Goal: Communication & Community: Answer question/provide support

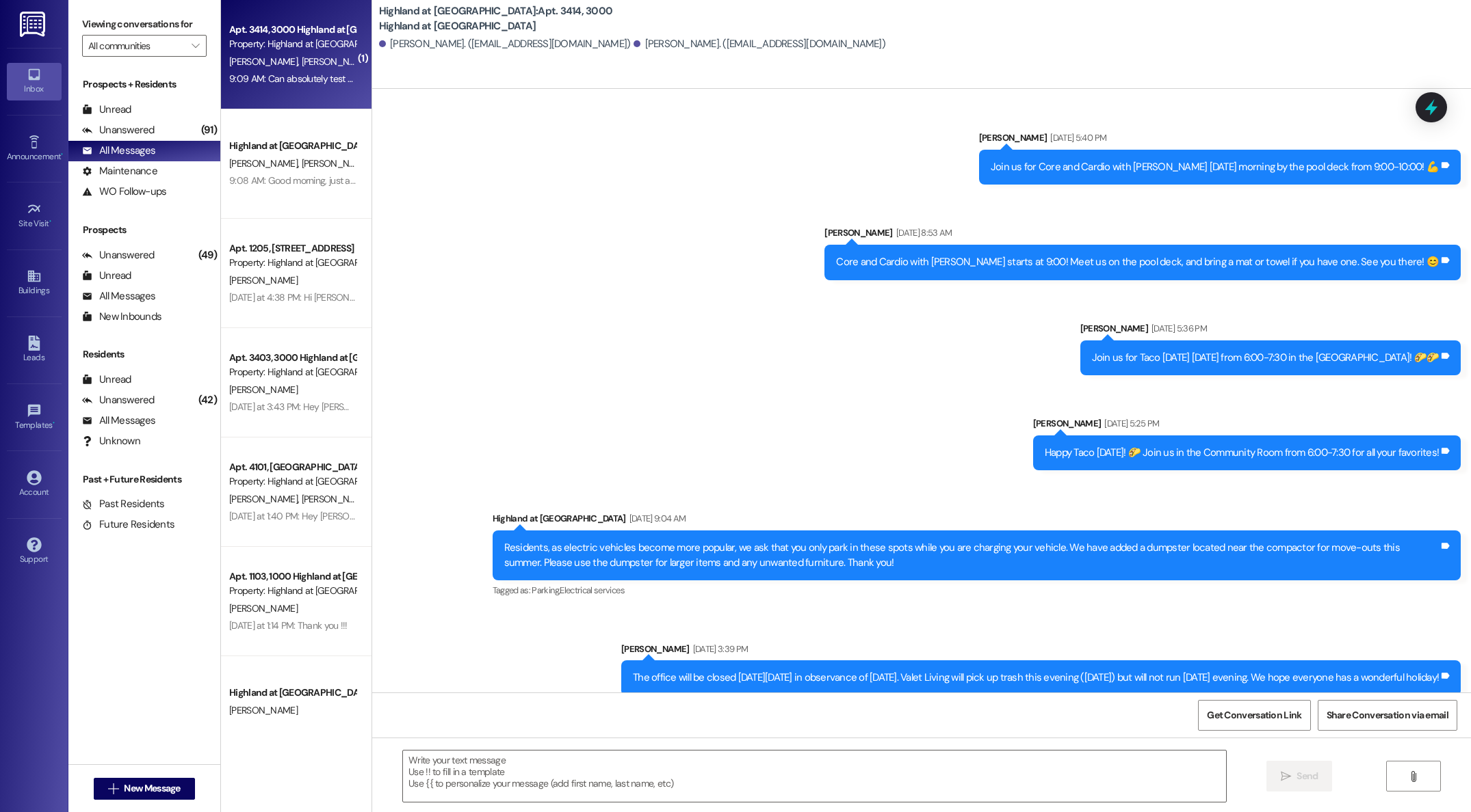
scroll to position [27436, 0]
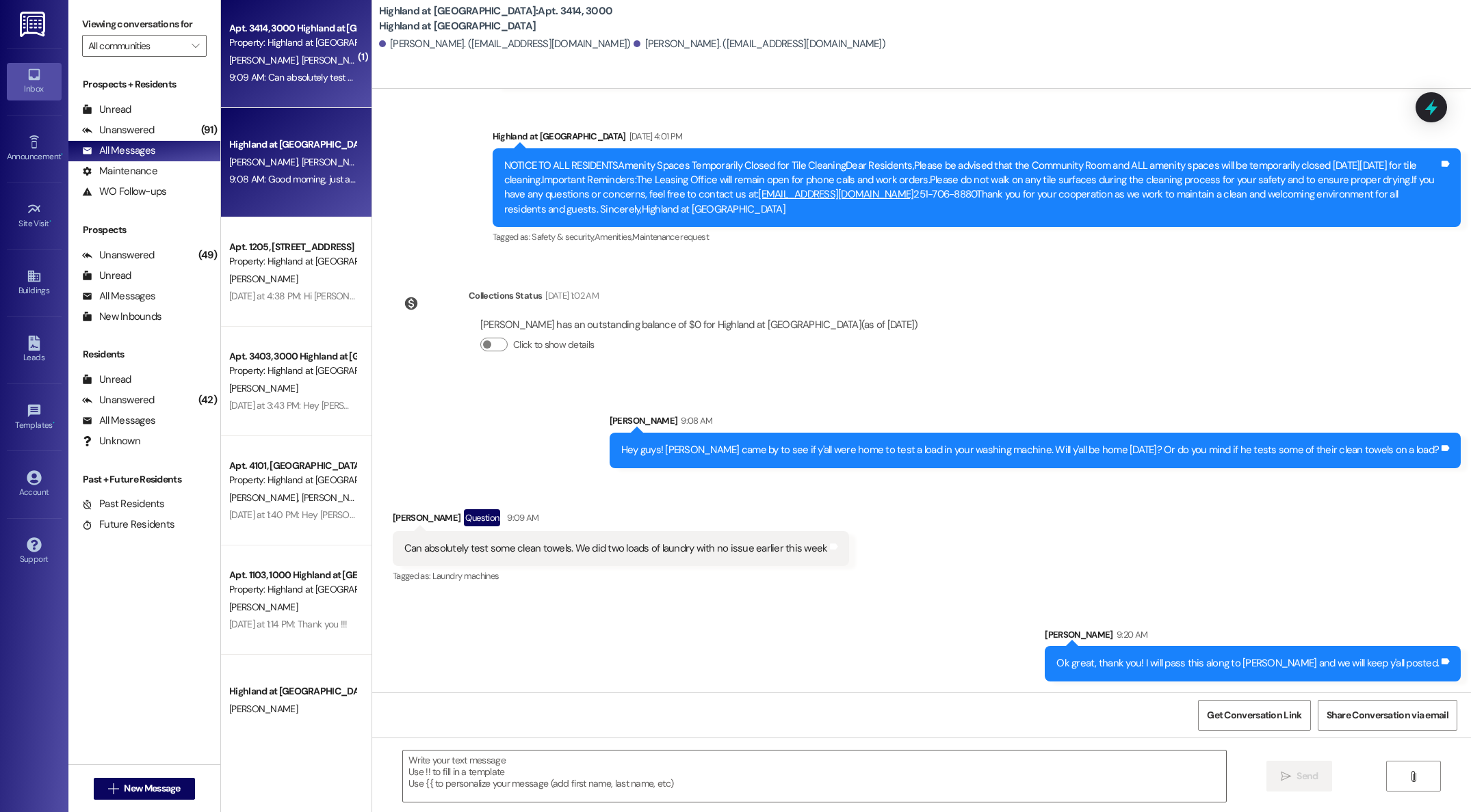
click at [305, 178] on div "9:08 AM: Good morning, just a friendly reminder that your lease has been genera…" at bounding box center [541, 179] width 623 height 13
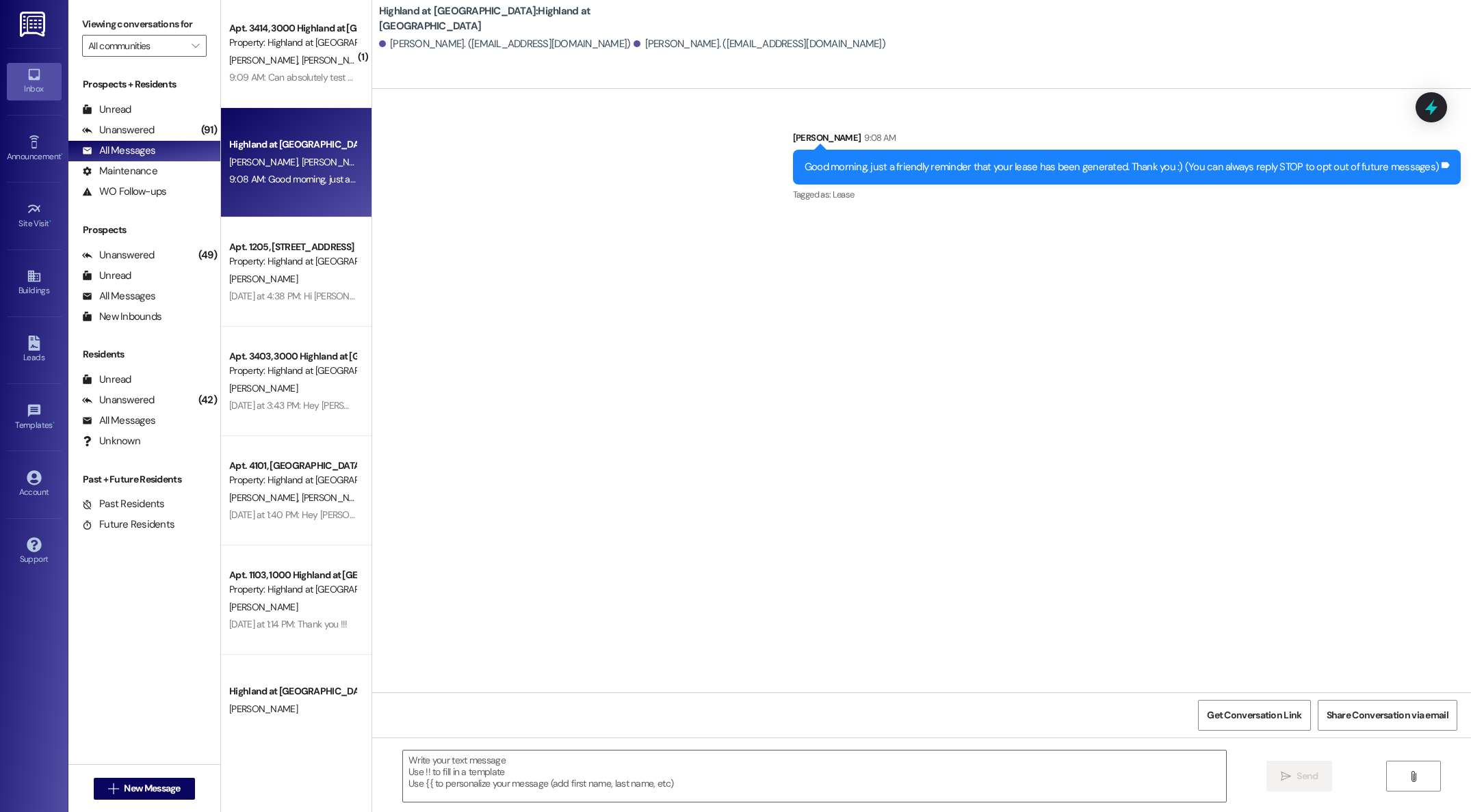
scroll to position [0, 0]
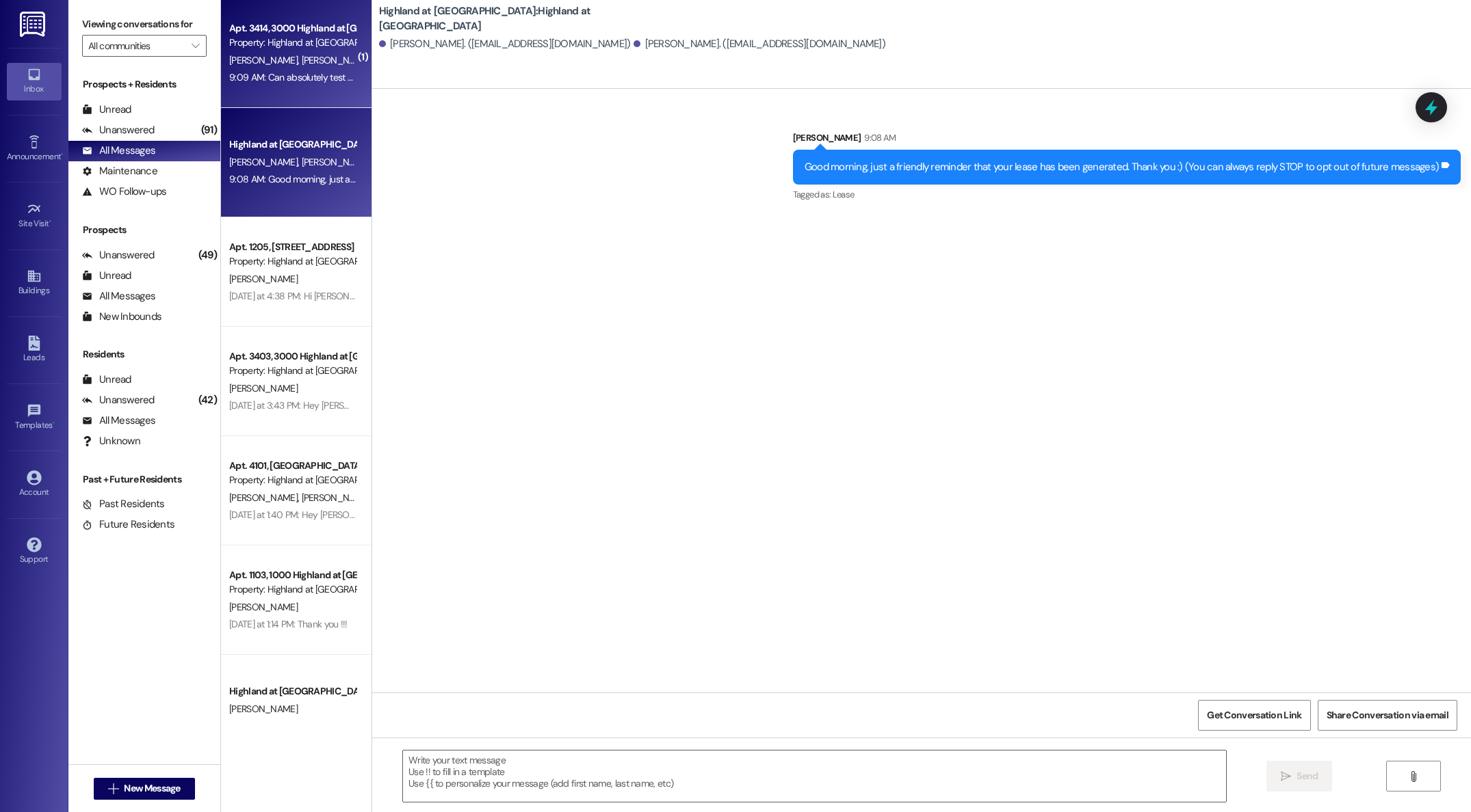
click at [301, 59] on span "[PERSON_NAME]" at bounding box center [336, 60] width 69 height 13
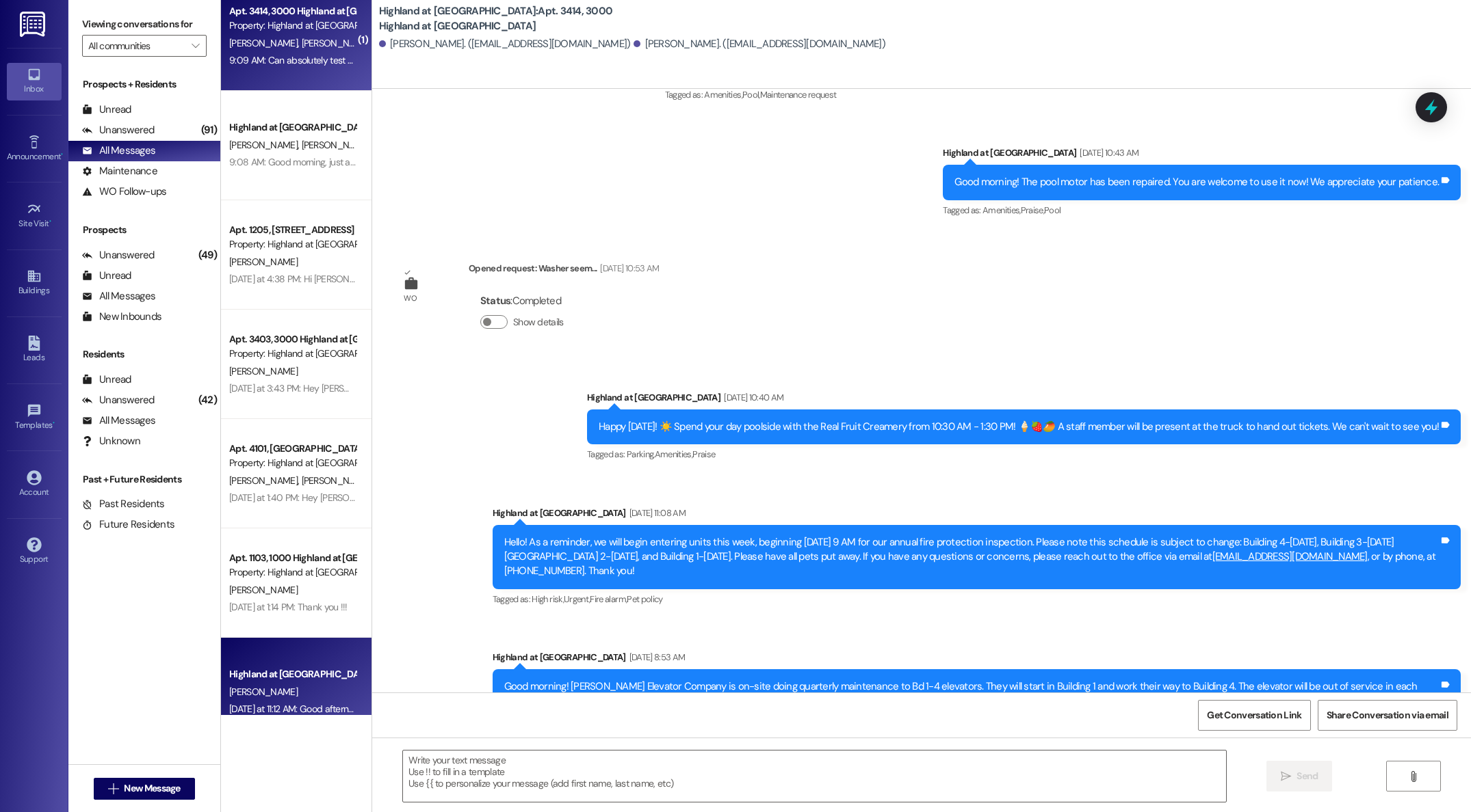
scroll to position [27339, 0]
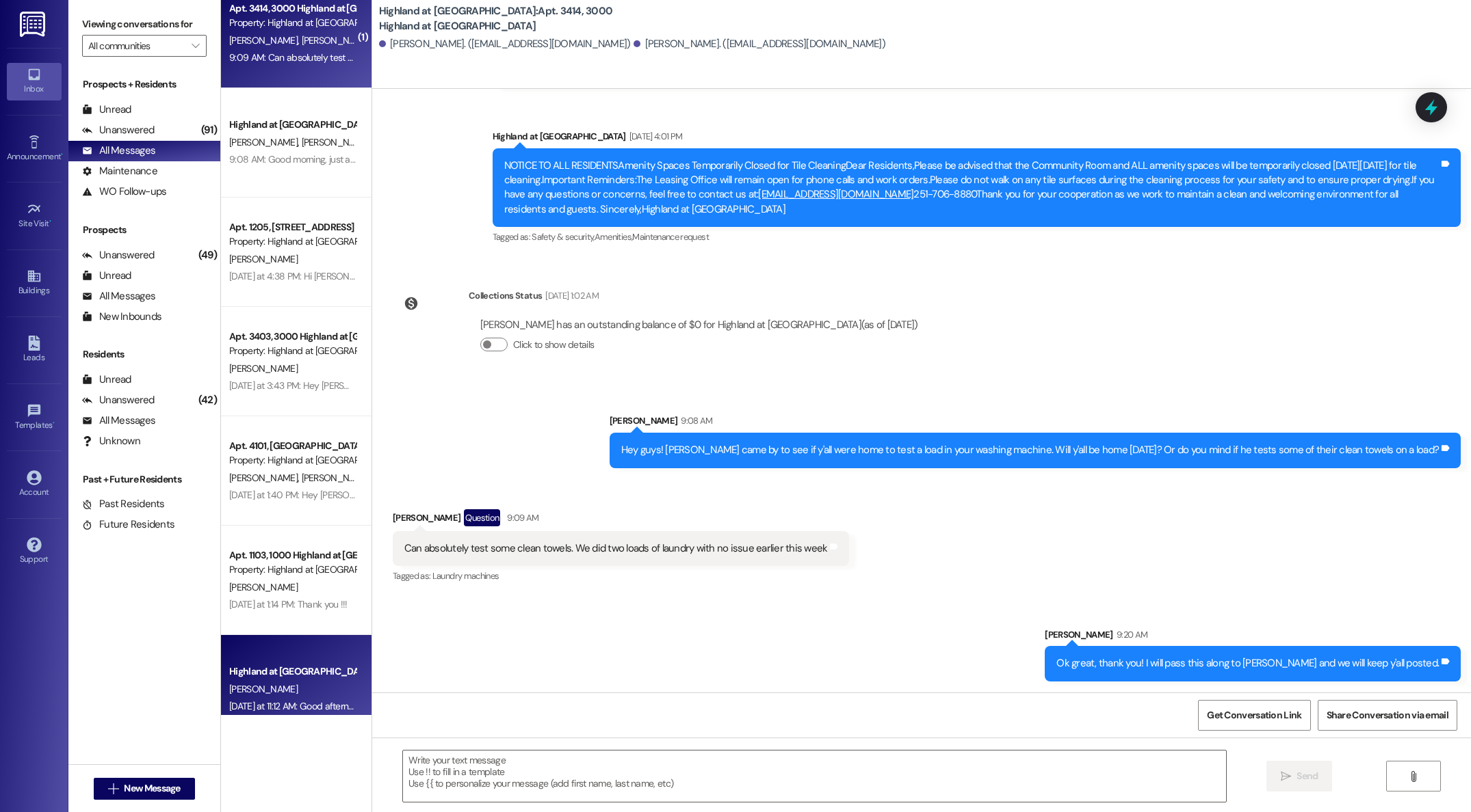
click at [290, 691] on div "( 1 ) Apt. 3414, 3000 Highland at [GEOGRAPHIC_DATA] Property: [GEOGRAPHIC_DATA]…" at bounding box center [296, 357] width 151 height 715
click at [279, 691] on div "( 1 ) Apt. 3414, 3000 Highland at [GEOGRAPHIC_DATA] Property: [GEOGRAPHIC_DATA]…" at bounding box center [296, 357] width 151 height 715
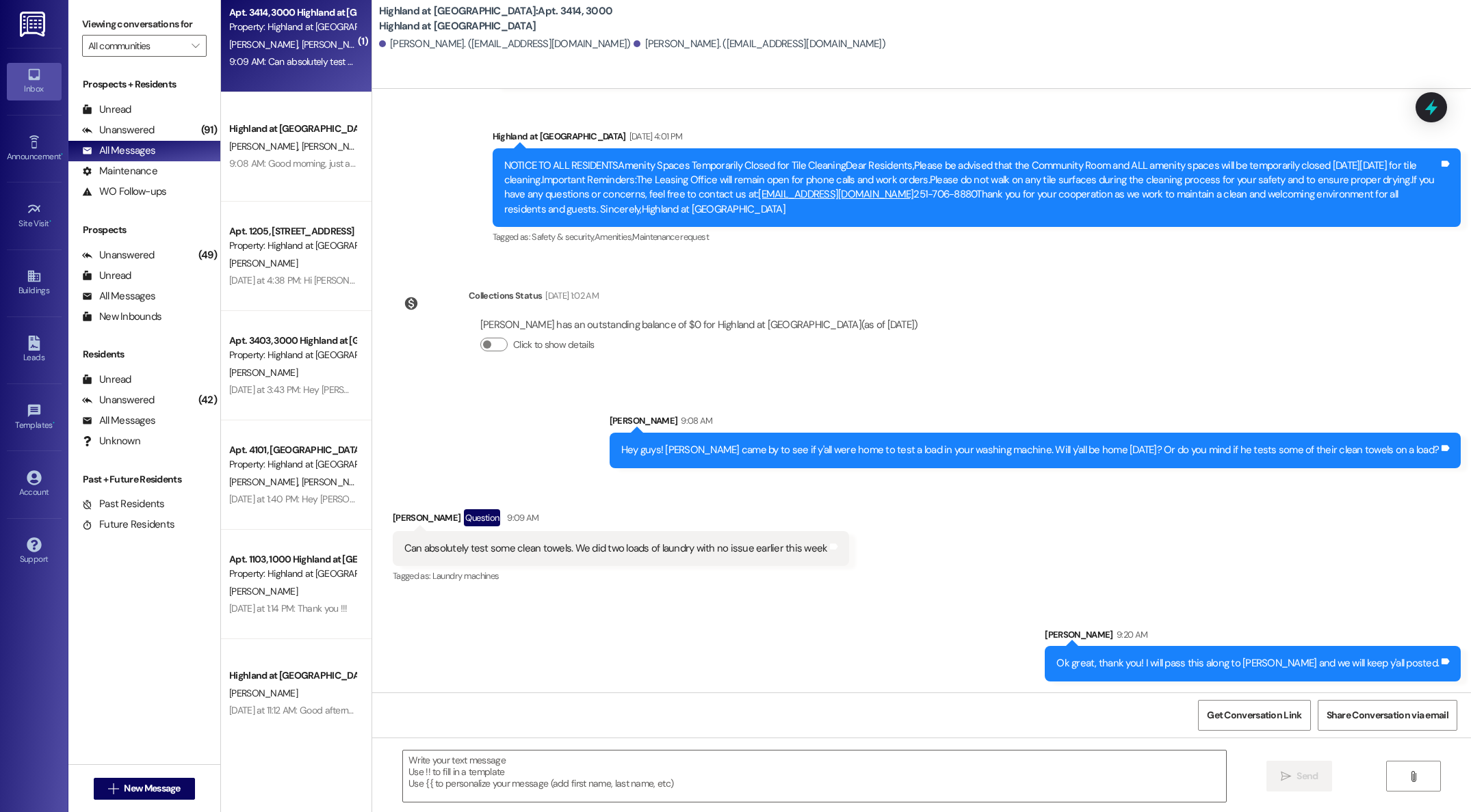
scroll to position [27436, 0]
click at [286, 687] on div "[PERSON_NAME]" at bounding box center [292, 693] width 130 height 17
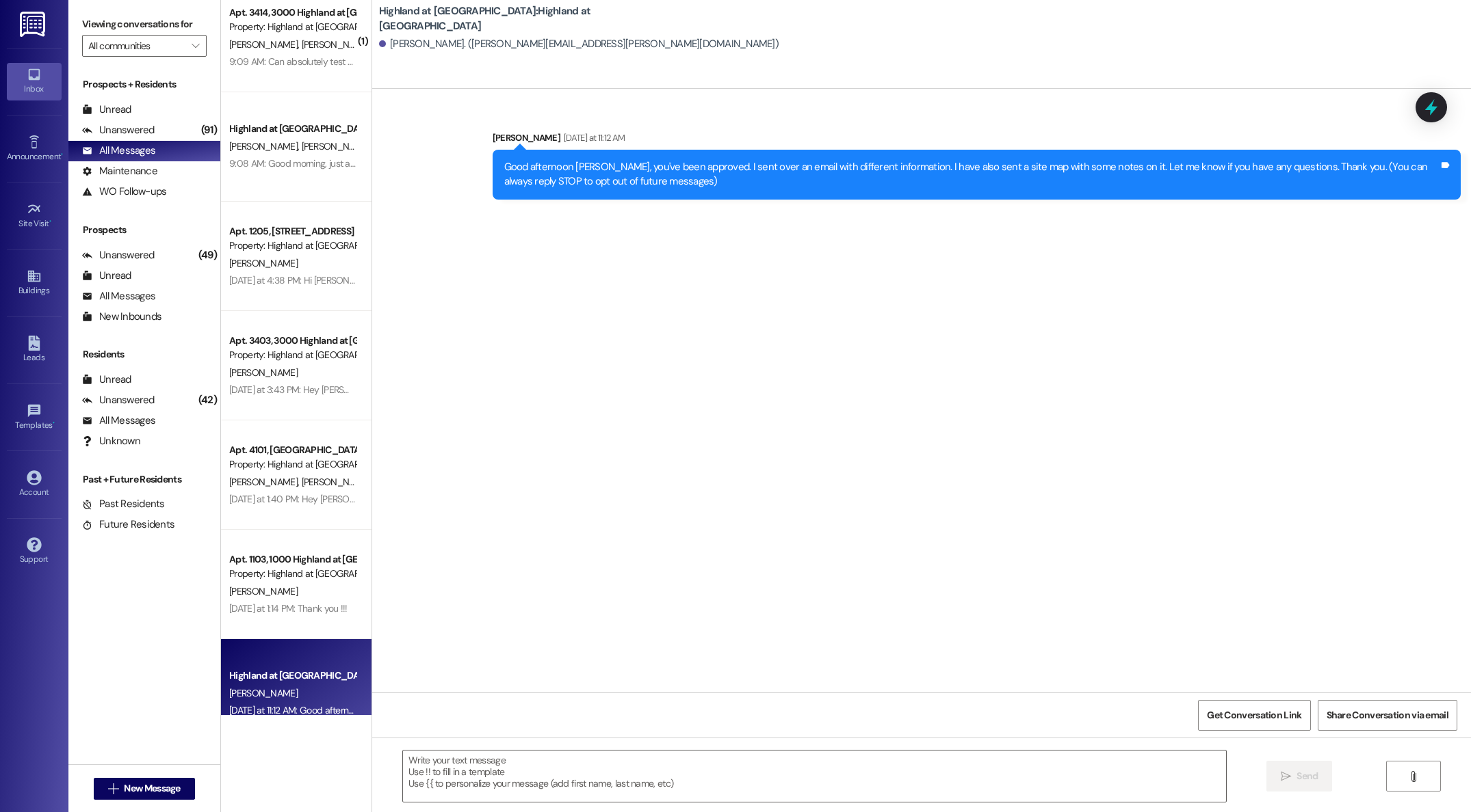
scroll to position [0, 0]
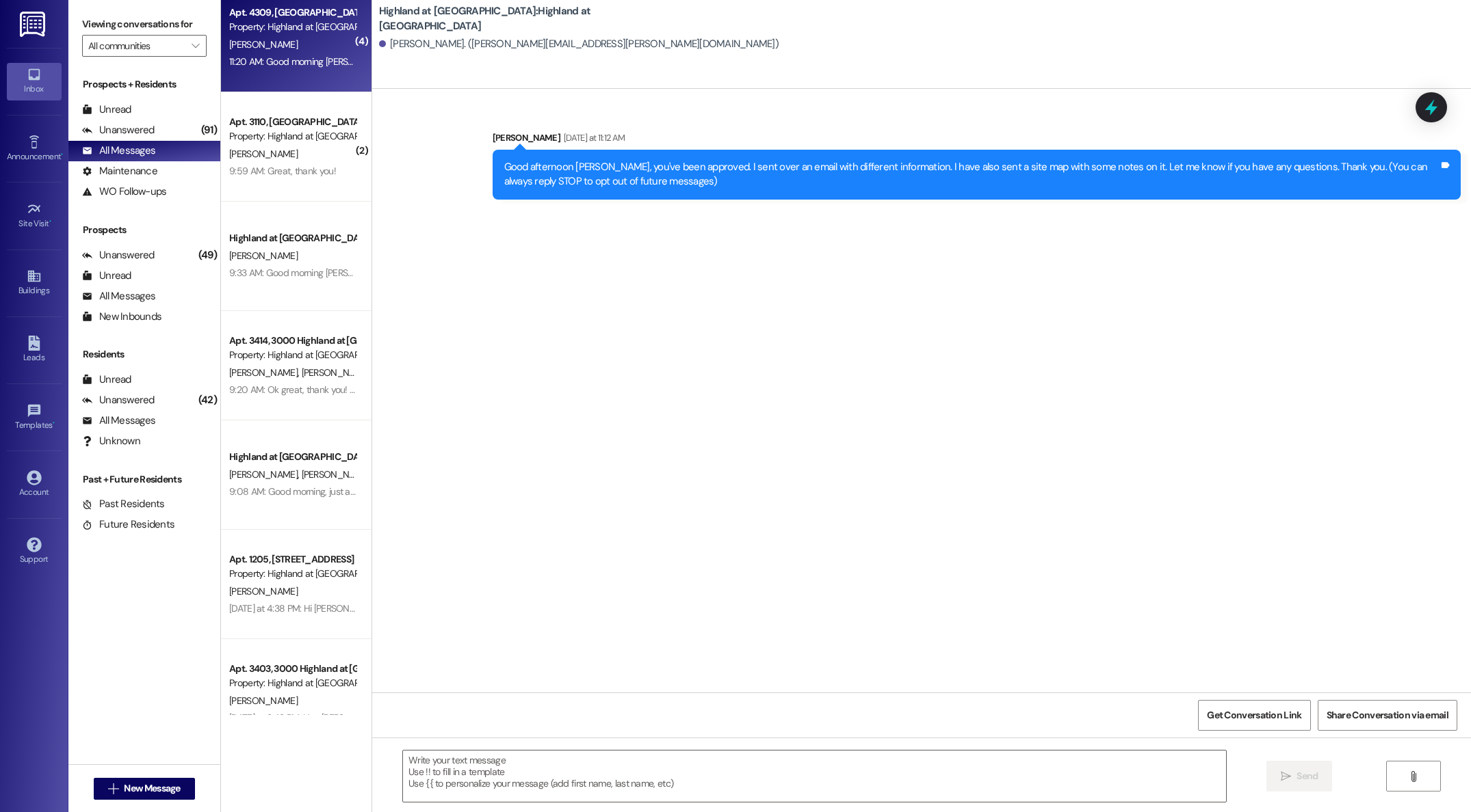
click at [297, 74] on div "Apt. 4309, [GEOGRAPHIC_DATA] at [GEOGRAPHIC_DATA] Property: Highland at [GEOGRA…" at bounding box center [296, 38] width 151 height 110
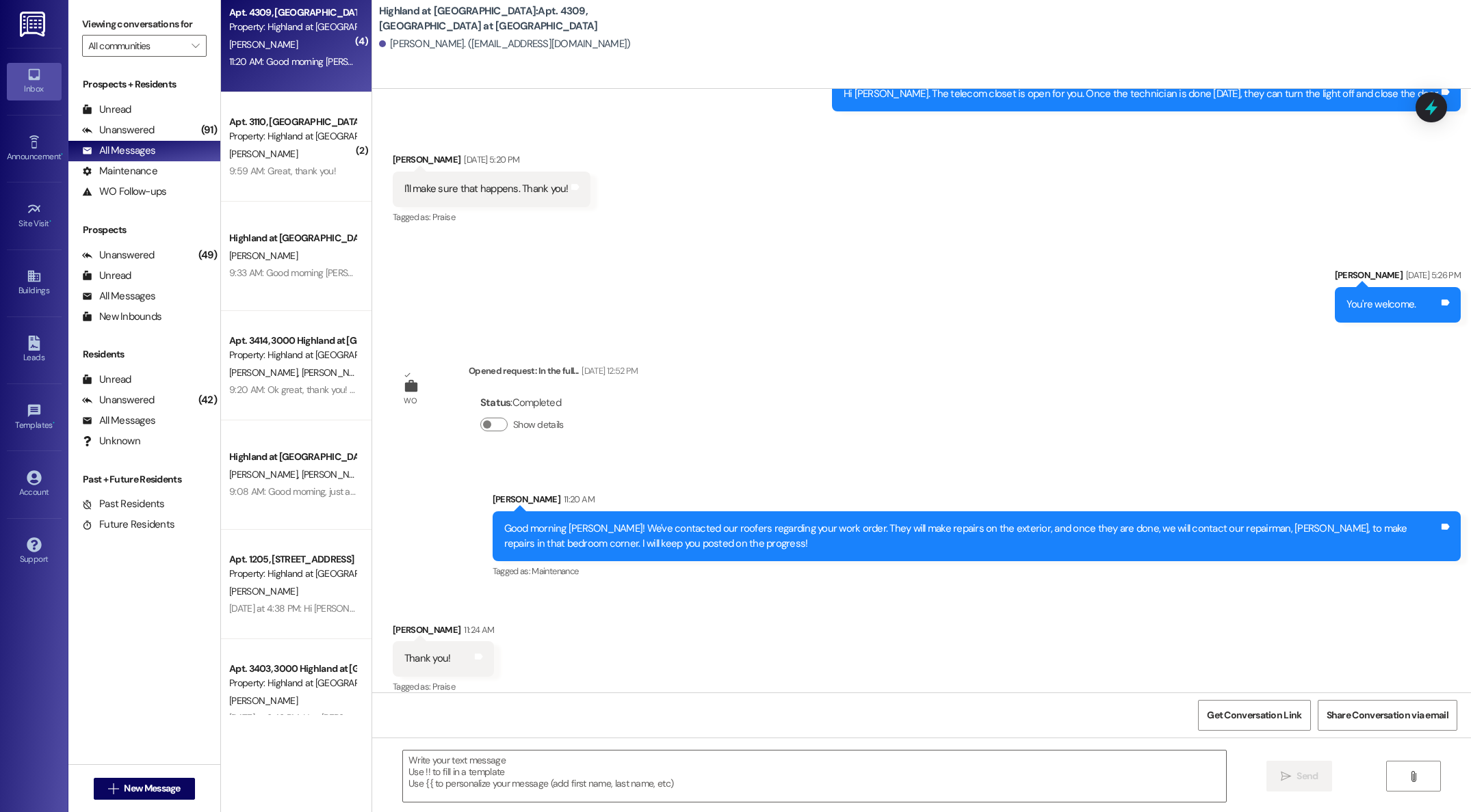
scroll to position [764, 0]
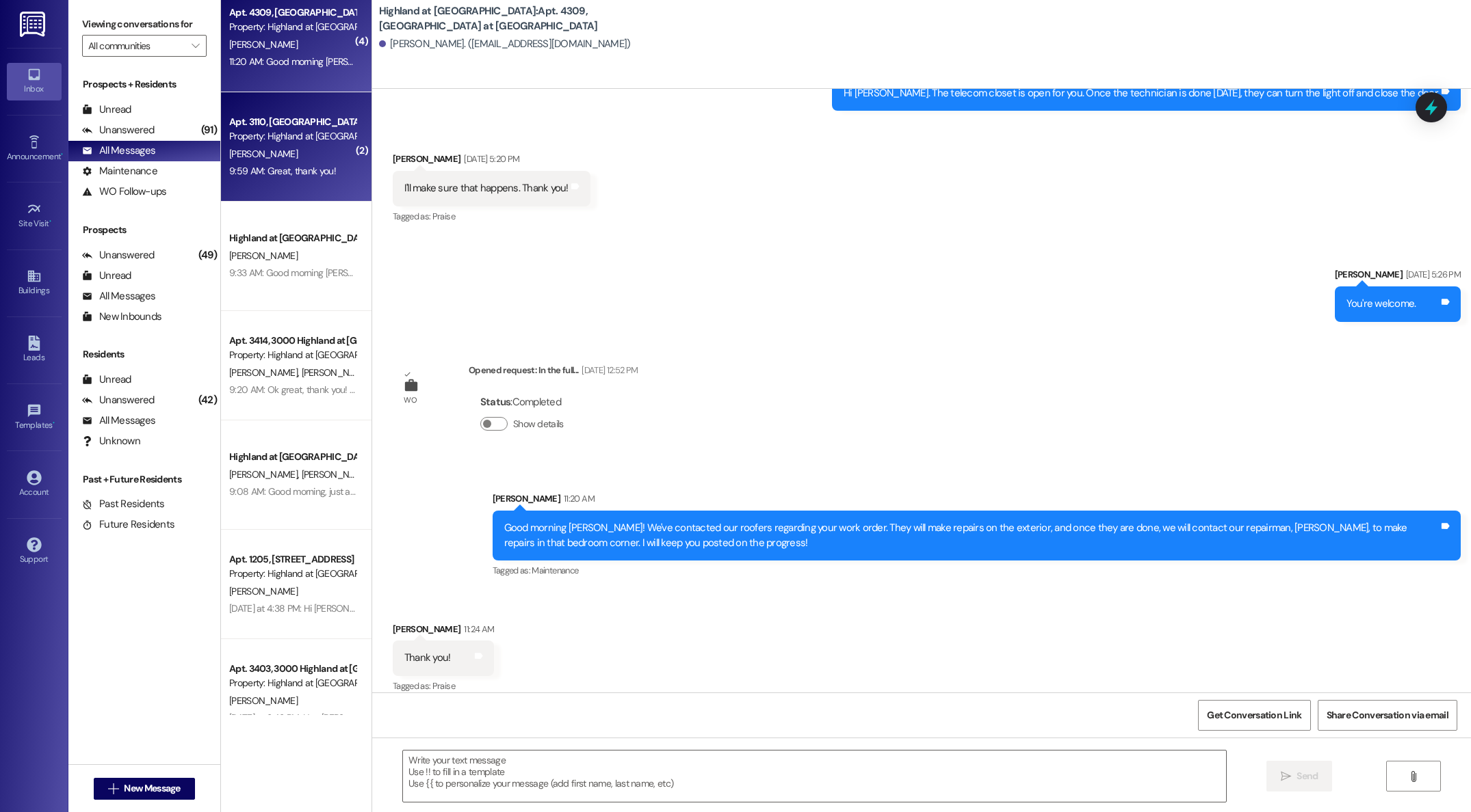
click at [259, 171] on div "9:59 AM: Great, thank you! 9:59 AM: Great, thank you!" at bounding box center [283, 171] width 107 height 13
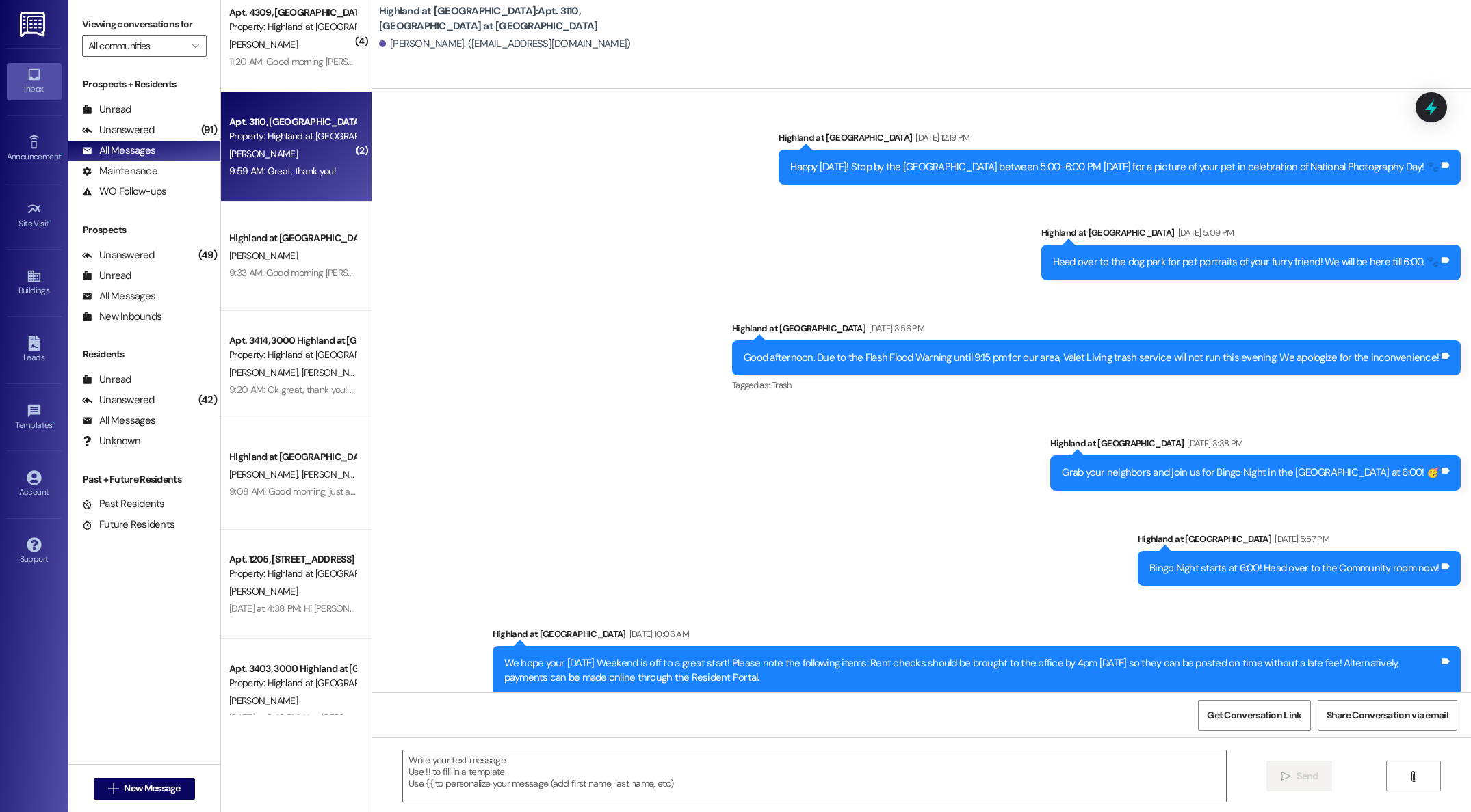
scroll to position [9855, 0]
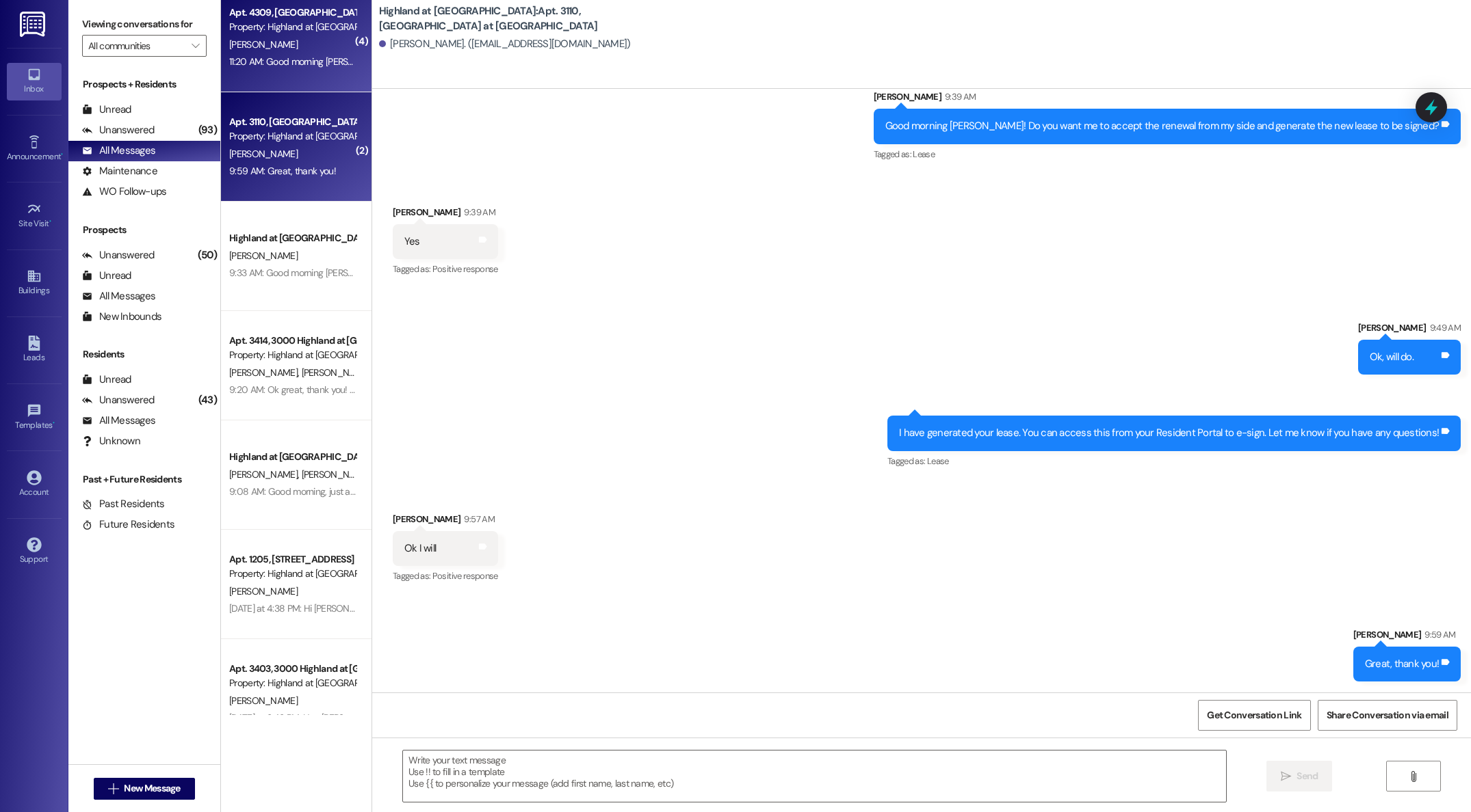
click at [264, 40] on div "[PERSON_NAME]" at bounding box center [292, 44] width 130 height 17
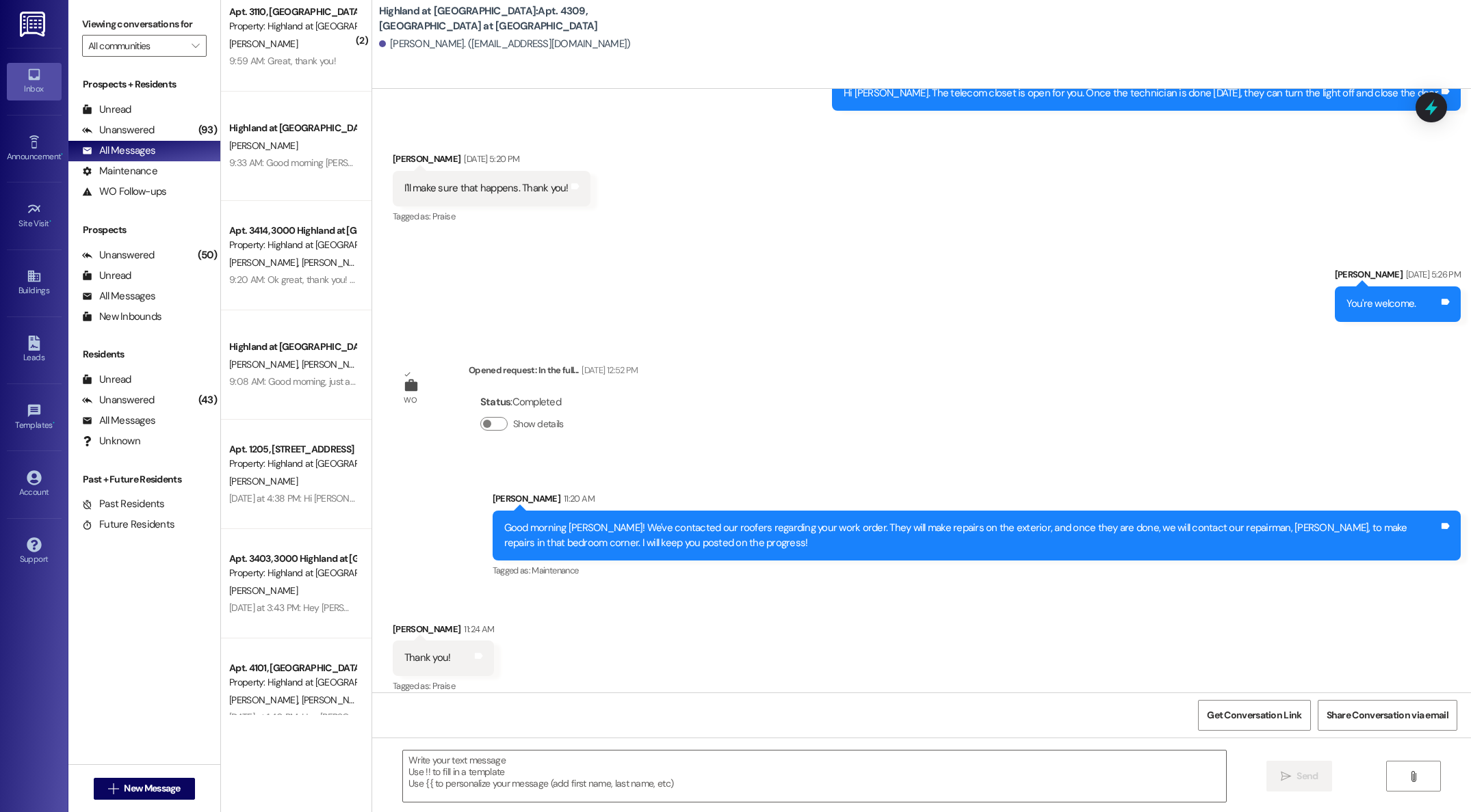
scroll to position [0, 0]
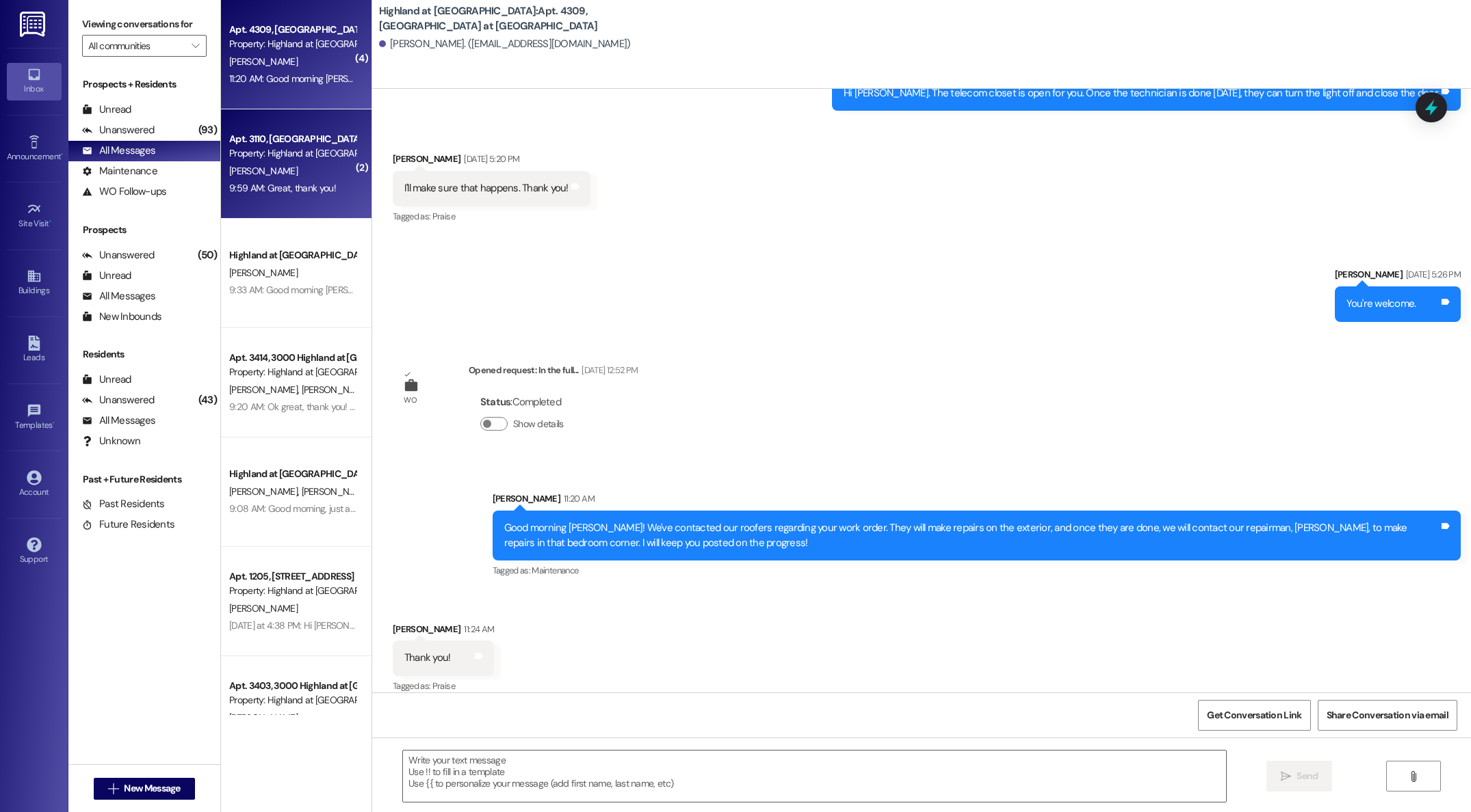
click at [294, 158] on div "Property: Highland at [GEOGRAPHIC_DATA]" at bounding box center [292, 153] width 126 height 14
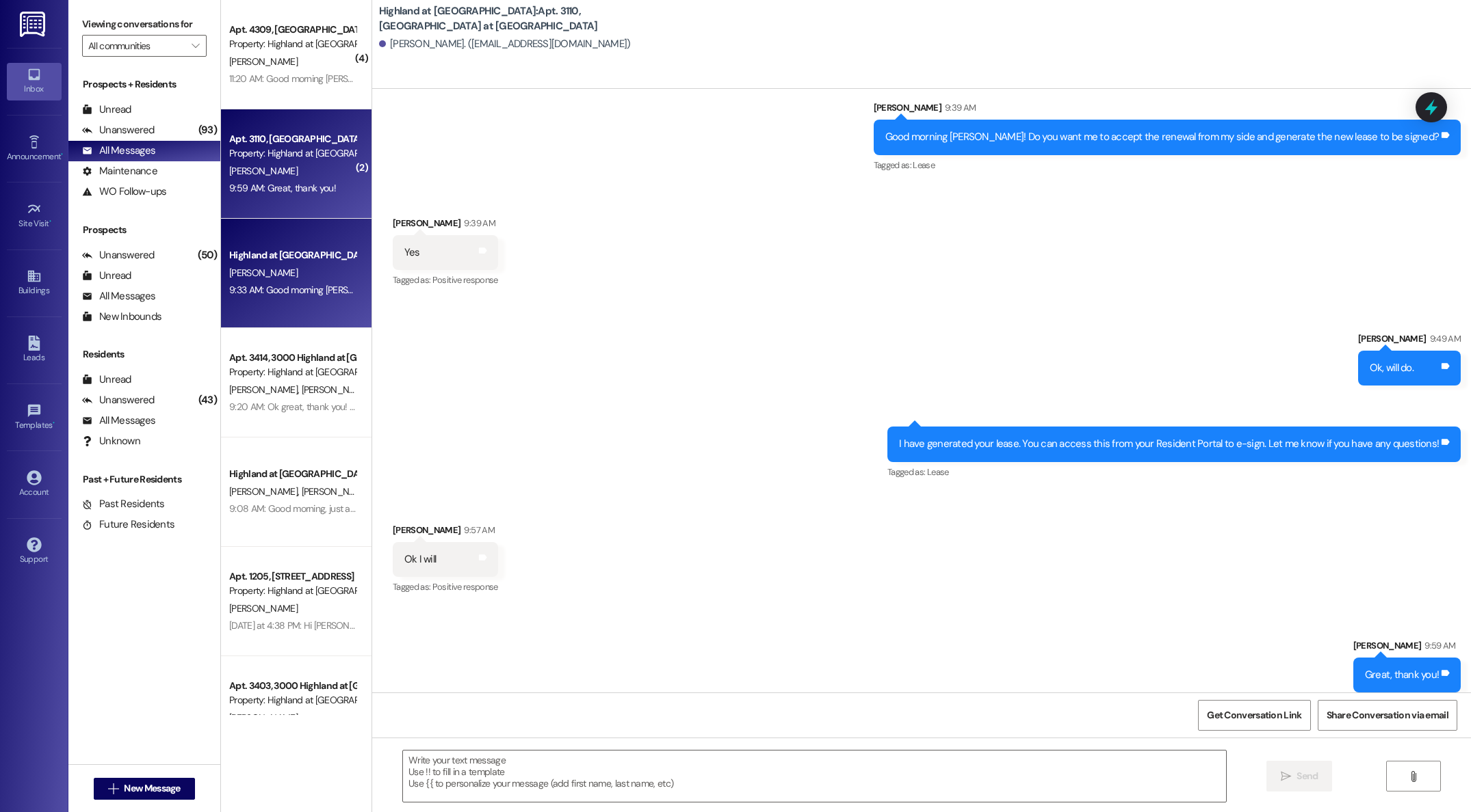
scroll to position [9759, 0]
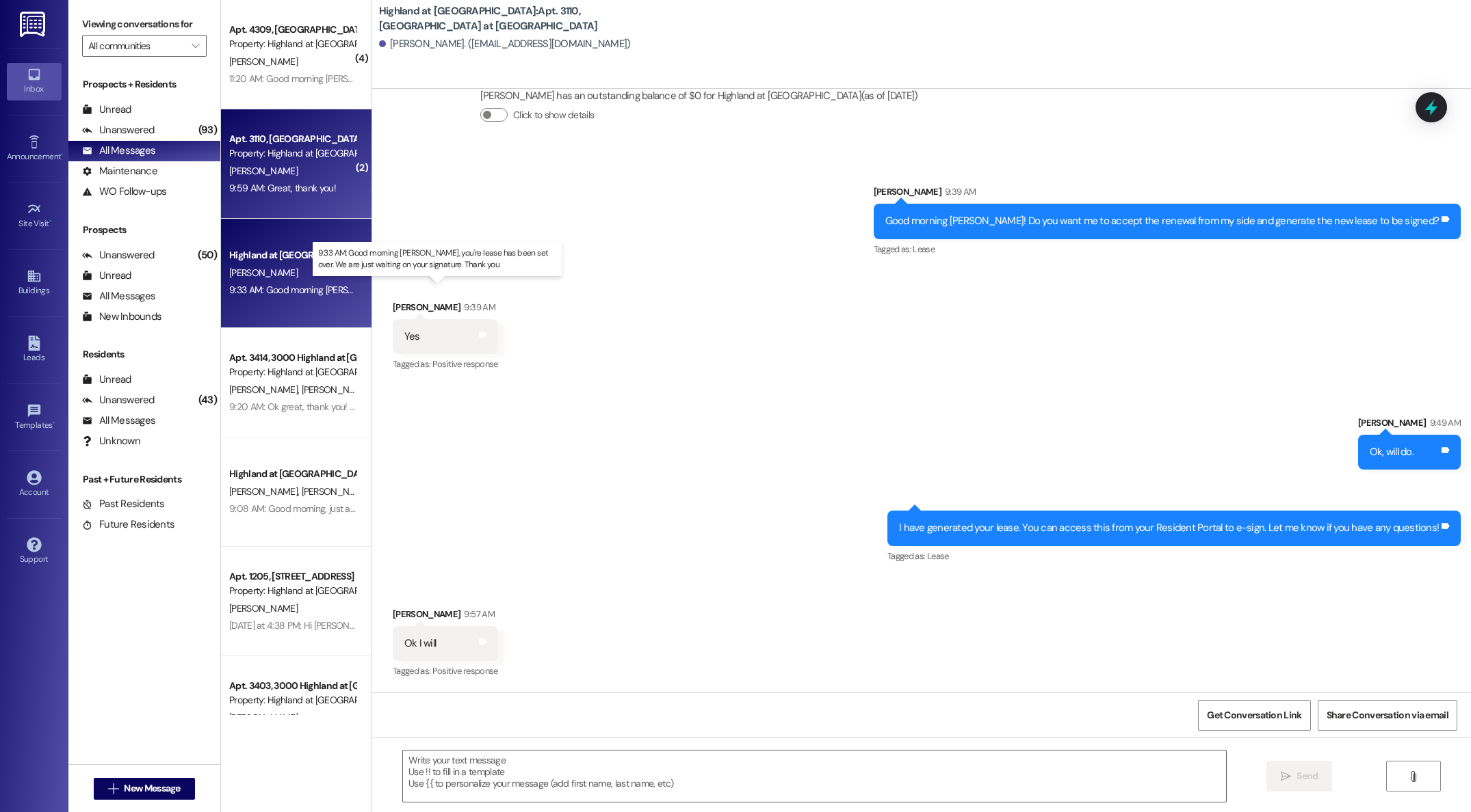
click at [310, 287] on div "9:33 AM: Good morning [PERSON_NAME], you're lease has been set over. We are jus…" at bounding box center [470, 289] width 482 height 13
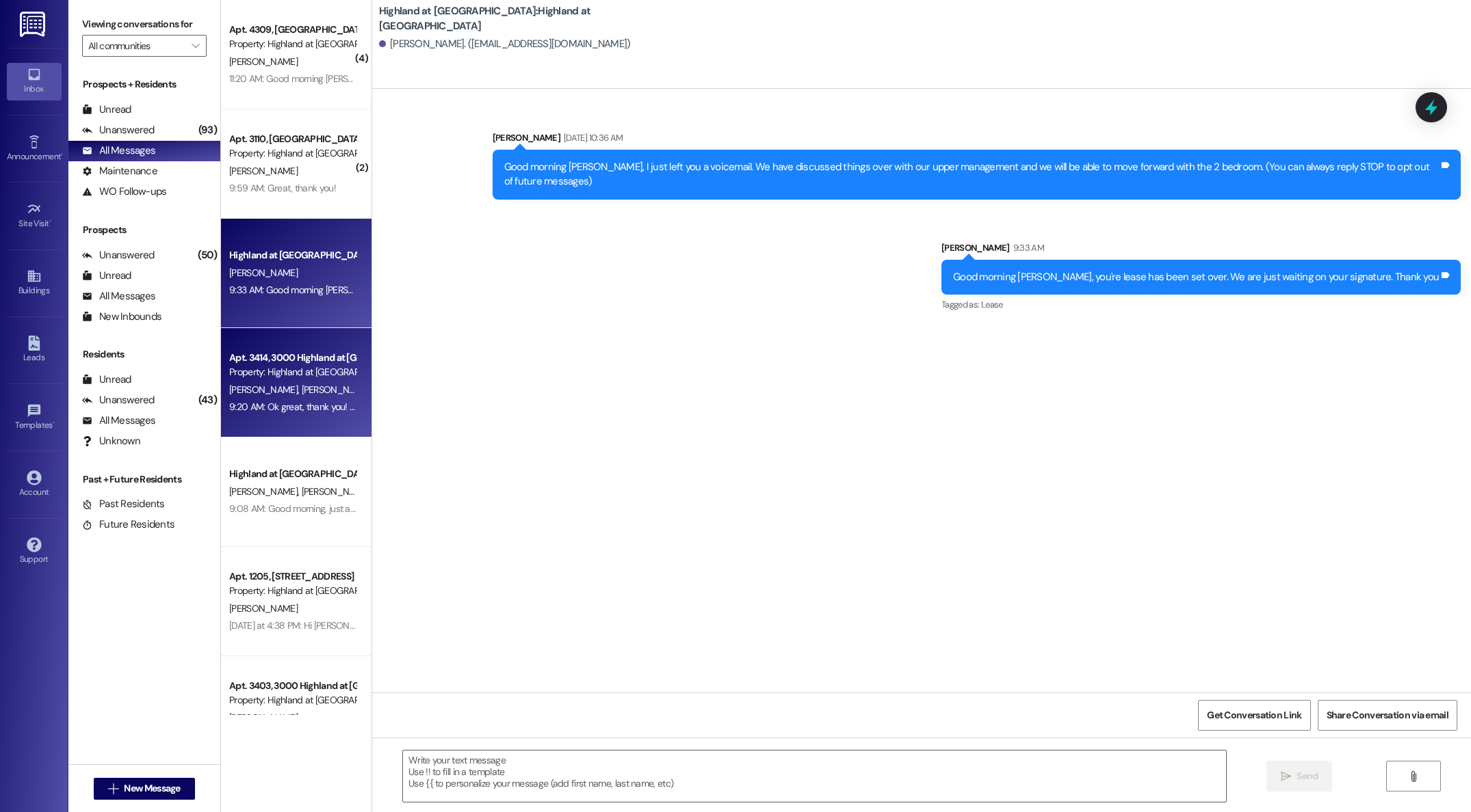
scroll to position [0, 0]
click at [284, 375] on div "Property: Highland at [GEOGRAPHIC_DATA]" at bounding box center [292, 372] width 126 height 14
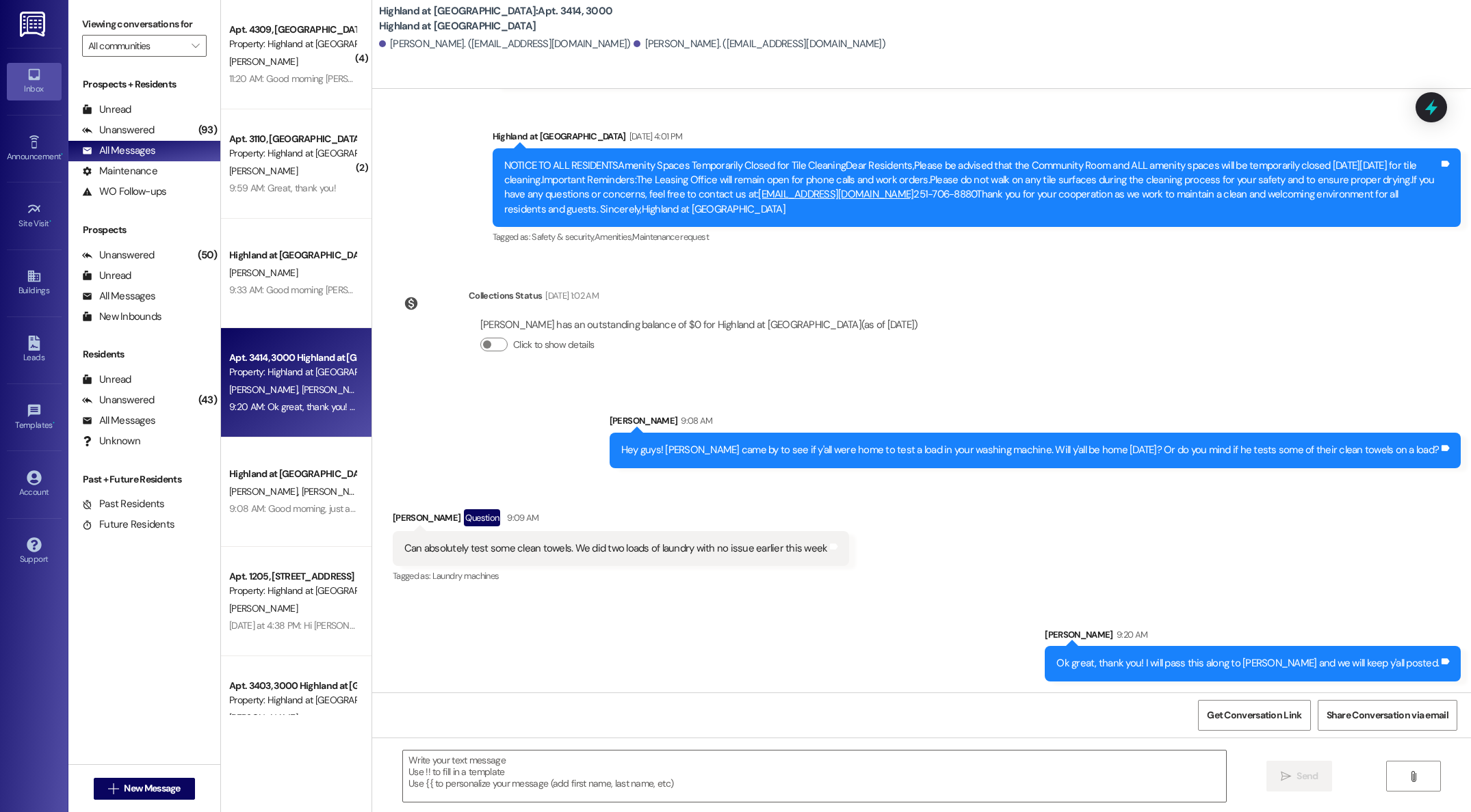
scroll to position [27436, 0]
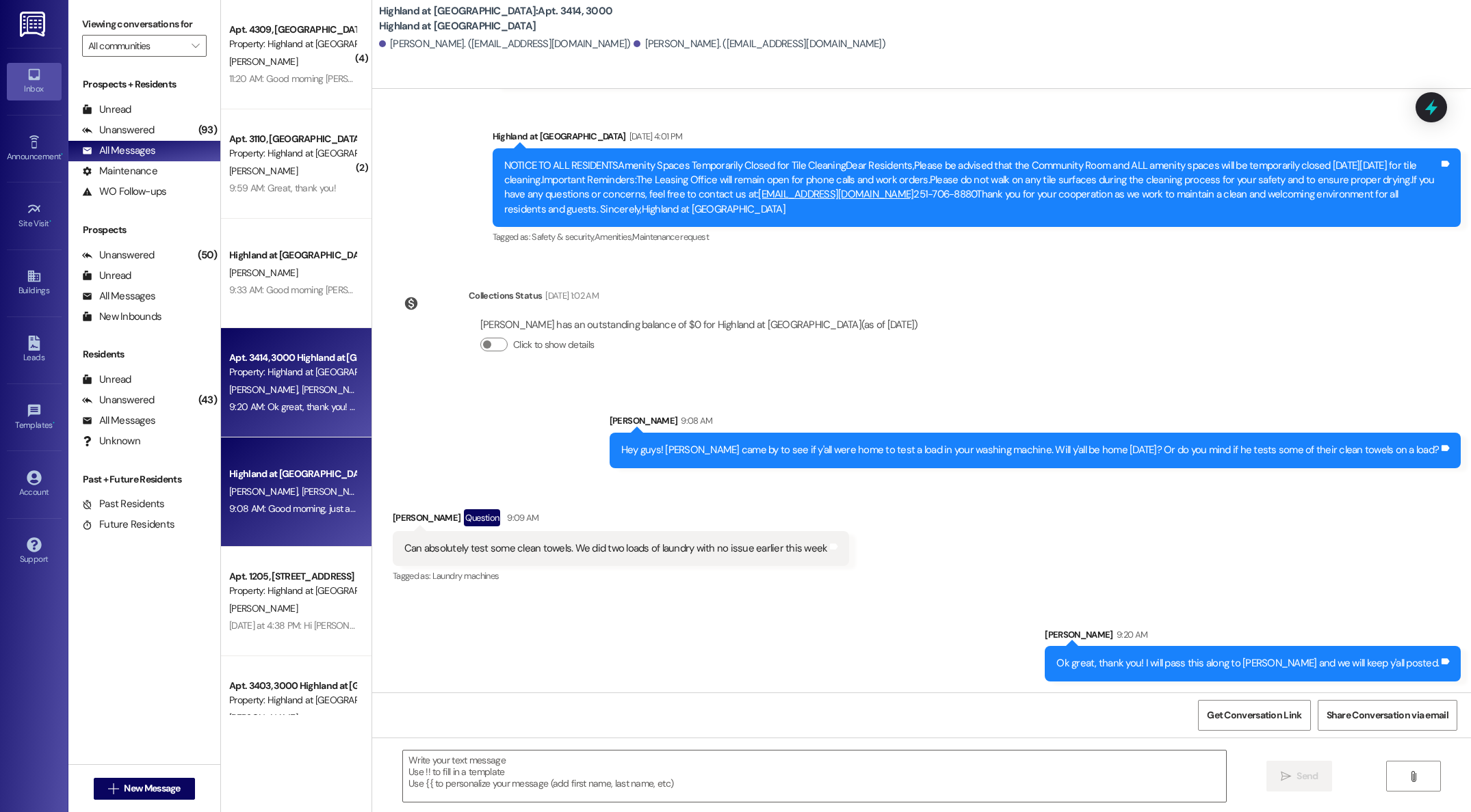
click at [297, 503] on div "9:08 AM: Good morning, just a friendly reminder that your lease has been genera…" at bounding box center [541, 508] width 623 height 13
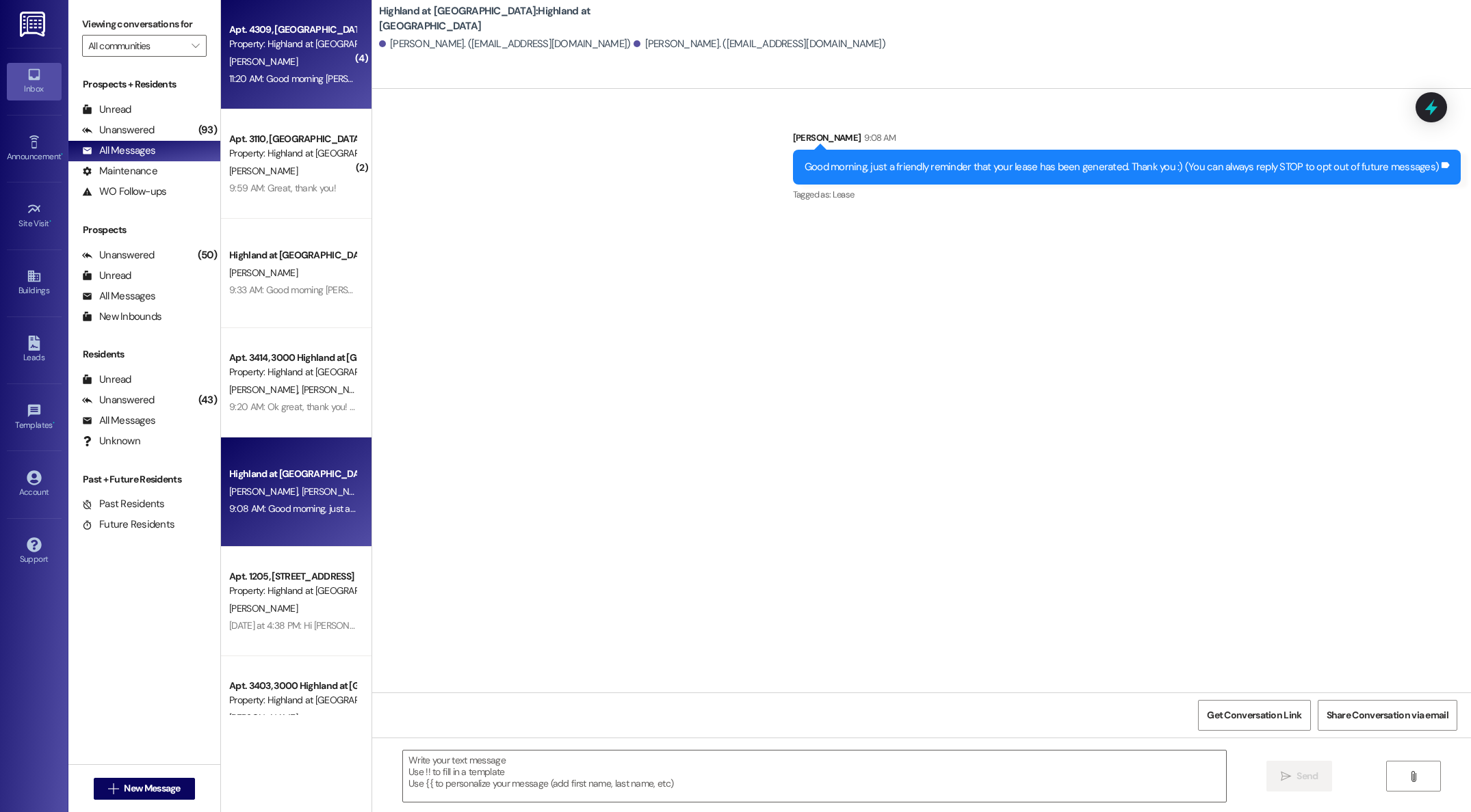
click at [236, 67] on span "[PERSON_NAME]" at bounding box center [264, 61] width 69 height 13
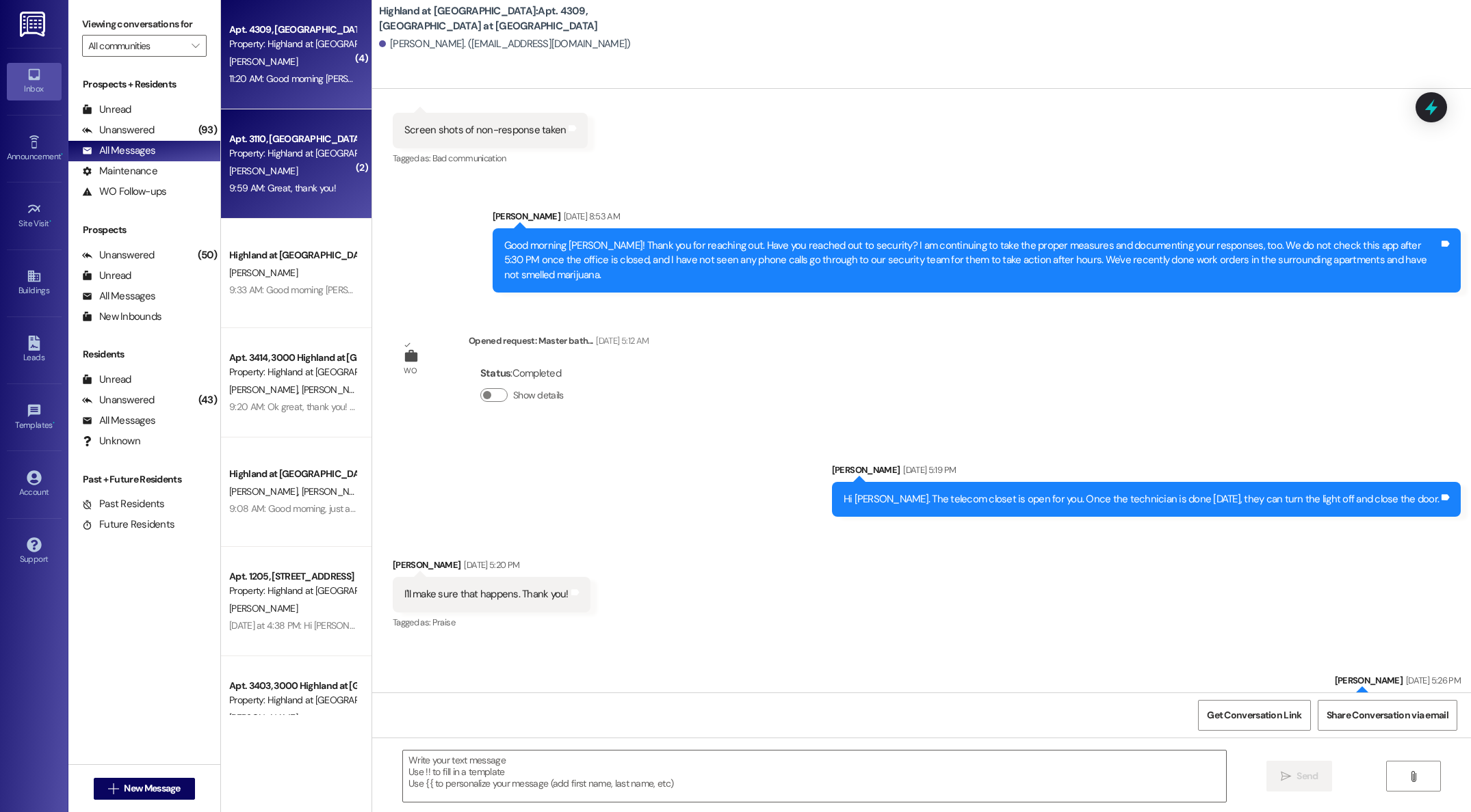
click at [287, 184] on div "9:59 AM: Great, thank you! 9:59 AM: Great, thank you!" at bounding box center [283, 187] width 107 height 13
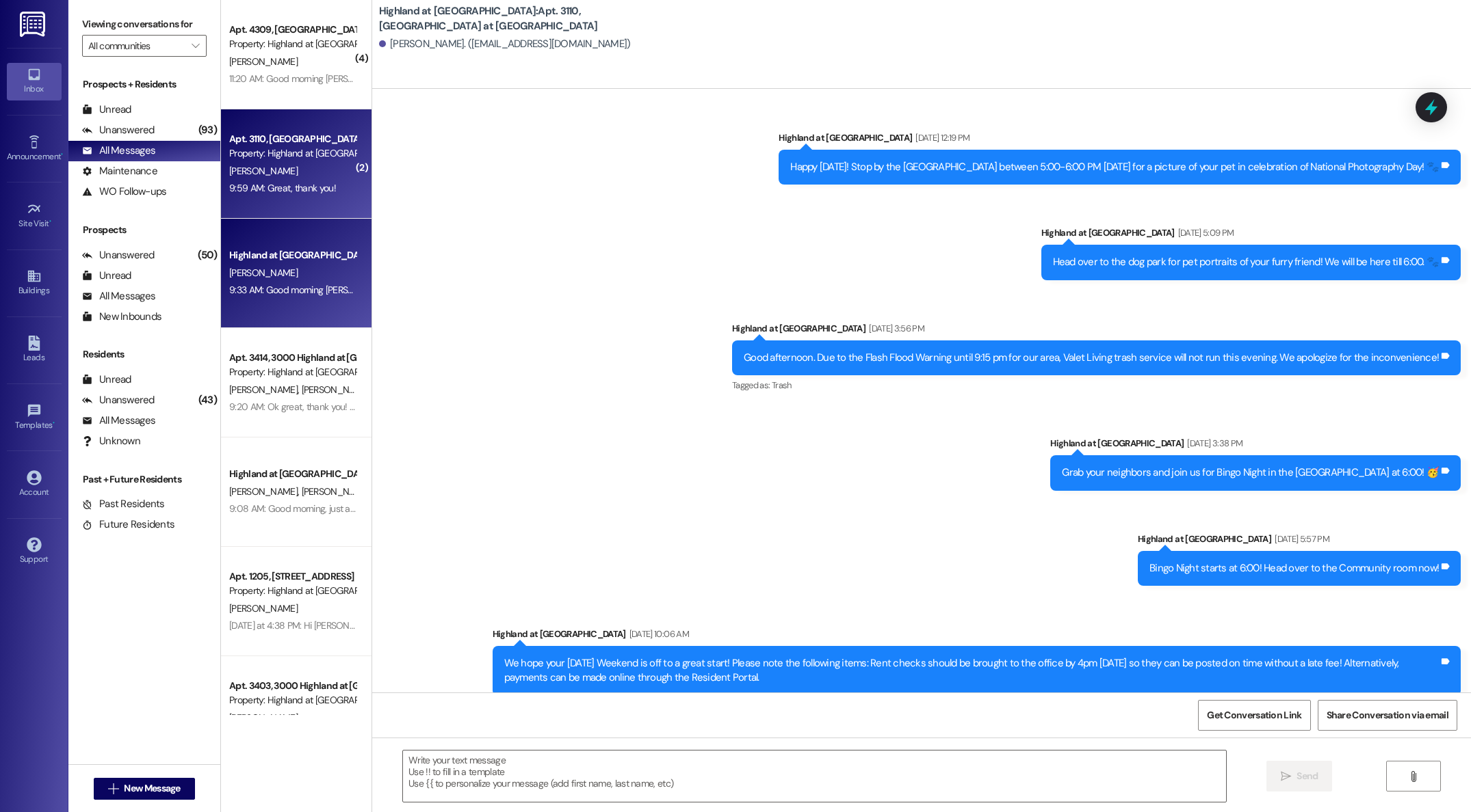
scroll to position [9855, 0]
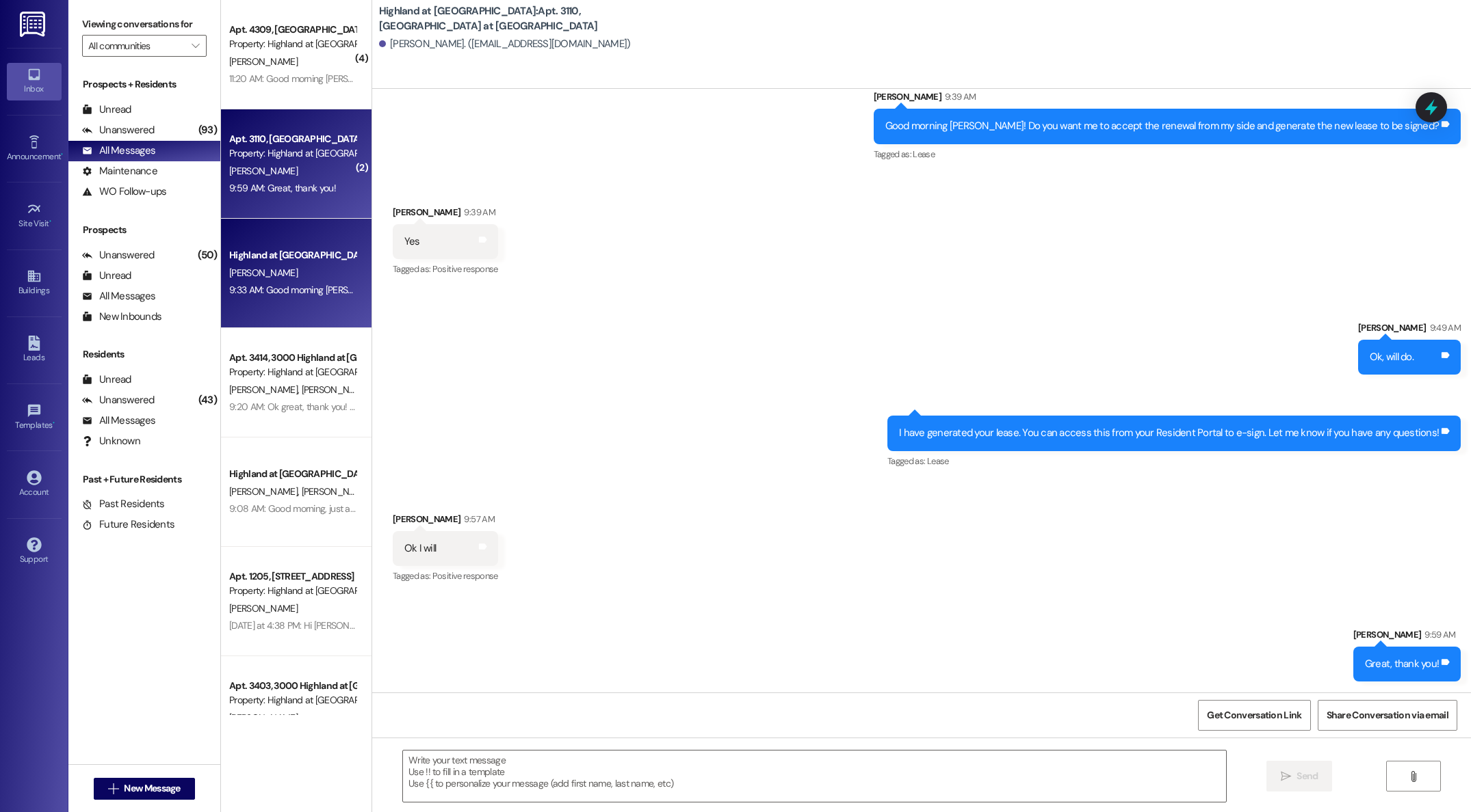
click at [282, 267] on div "[PERSON_NAME]" at bounding box center [292, 273] width 130 height 17
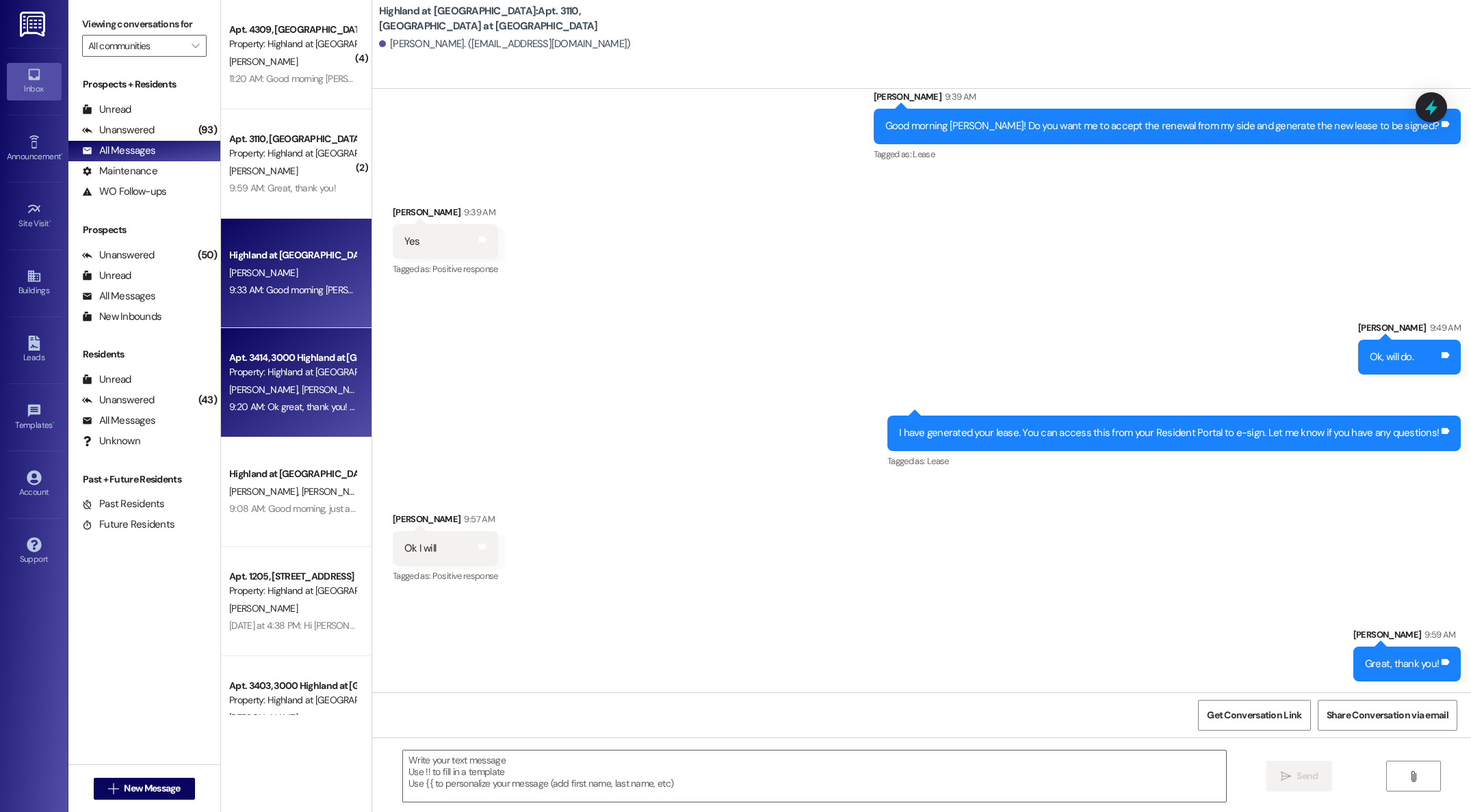
click at [273, 399] on div "9:20 AM: Ok great, thank you! I will pass this along to [PERSON_NAME] and we wi…" at bounding box center [292, 407] width 130 height 17
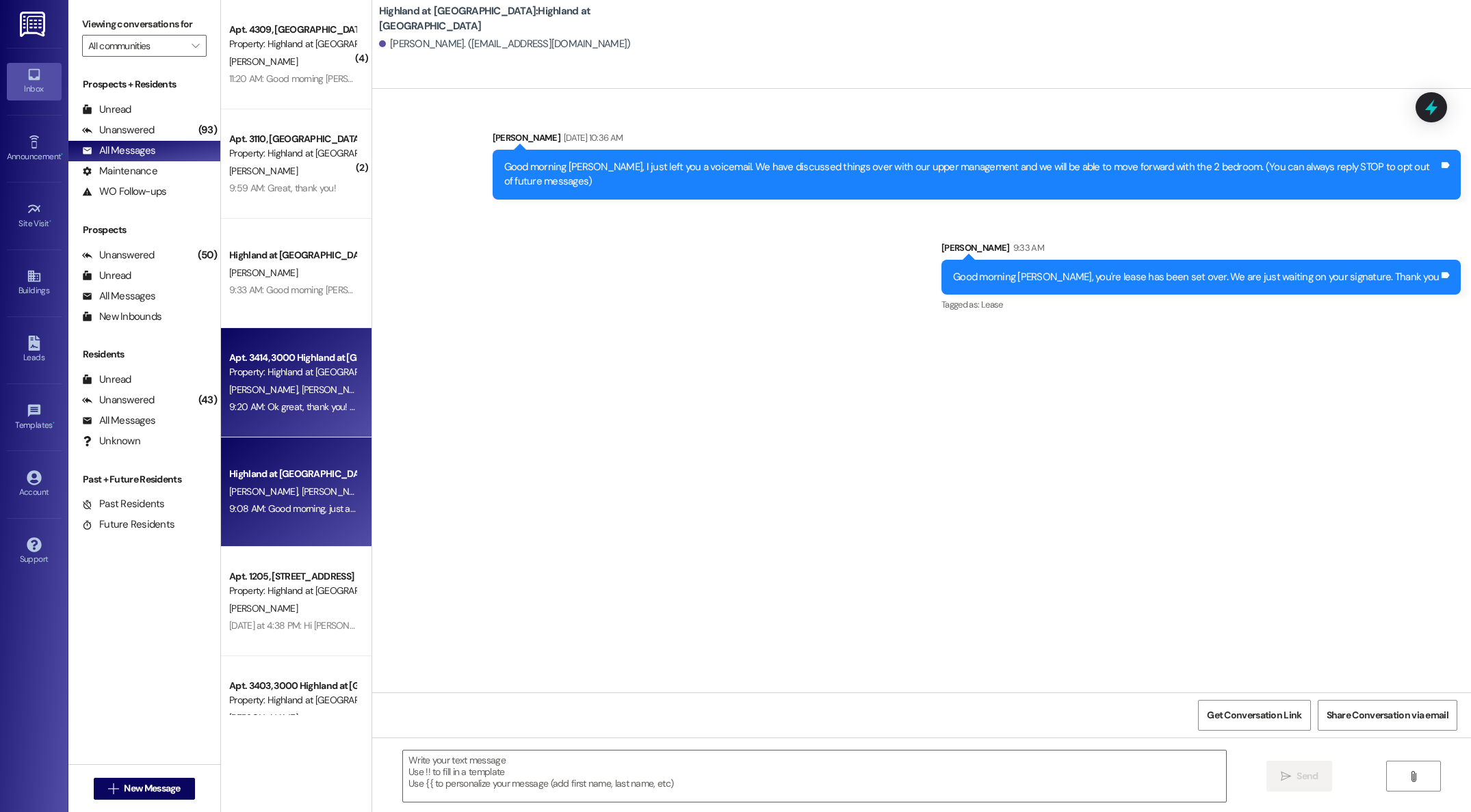
click at [279, 475] on div "Highland at [GEOGRAPHIC_DATA]" at bounding box center [292, 473] width 126 height 14
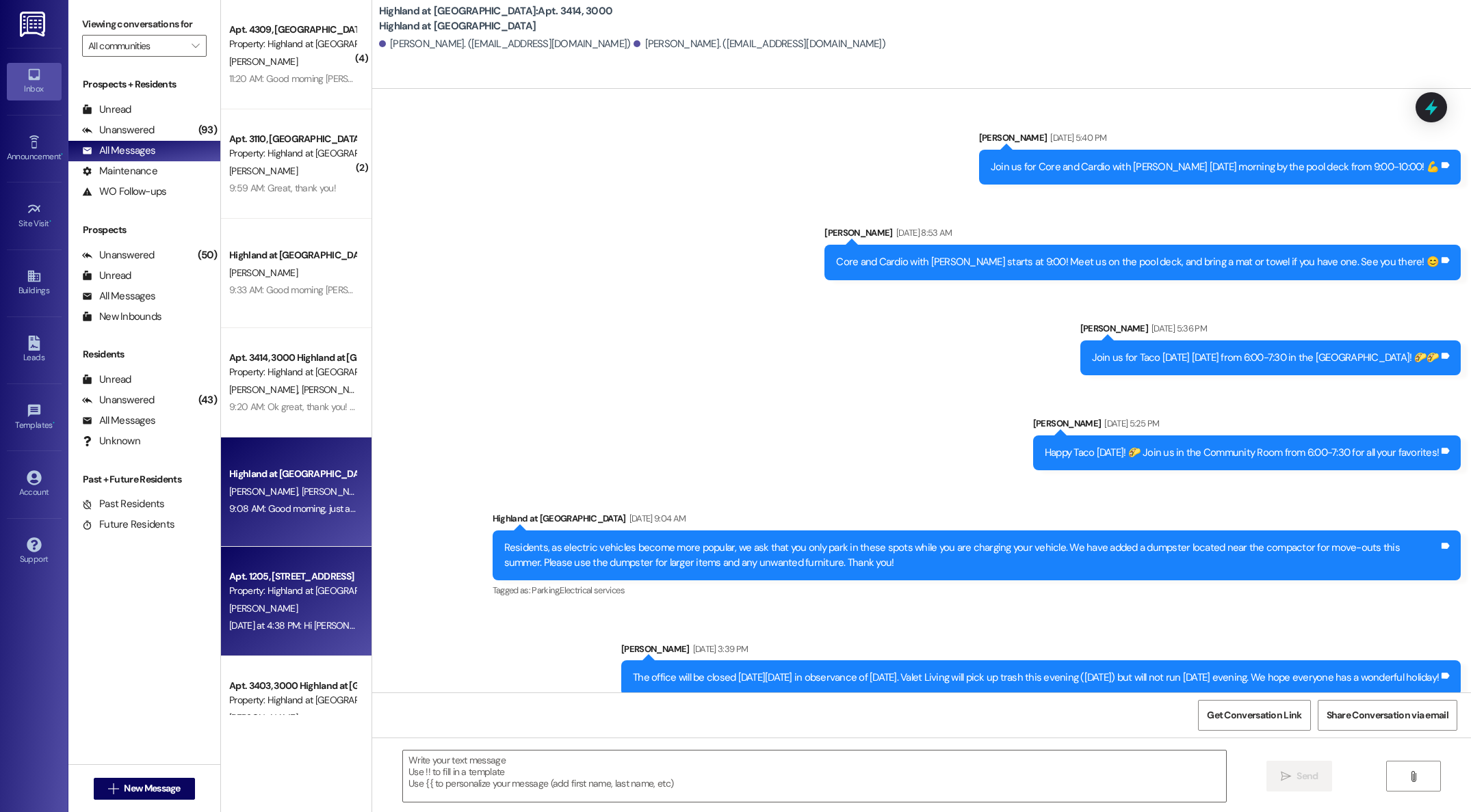
click at [272, 598] on div "Apt. 1205, [STREET_ADDRESS] Property: [GEOGRAPHIC_DATA] at [GEOGRAPHIC_DATA]" at bounding box center [292, 584] width 130 height 32
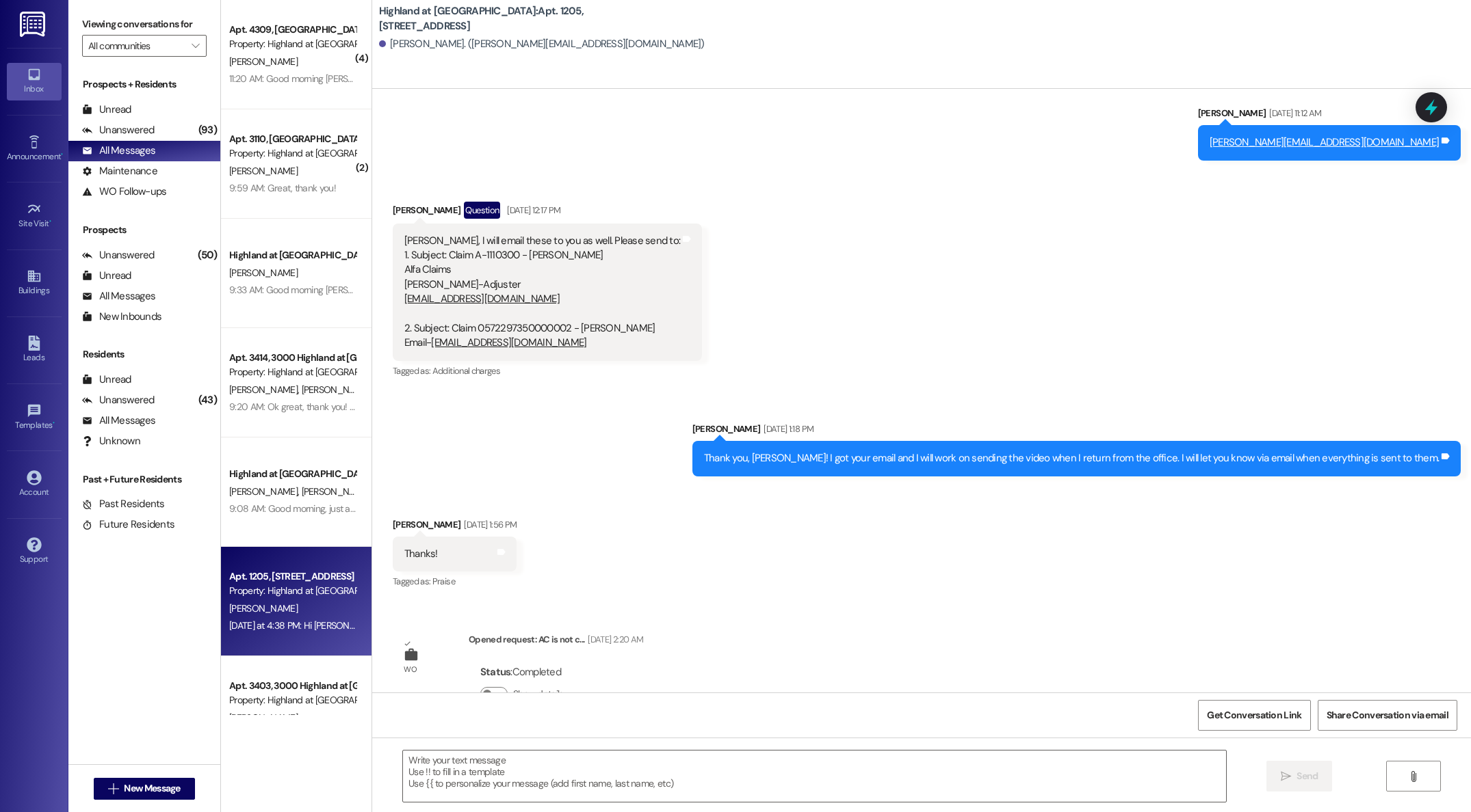
scroll to position [3444, 0]
